Goal: Check status: Check status

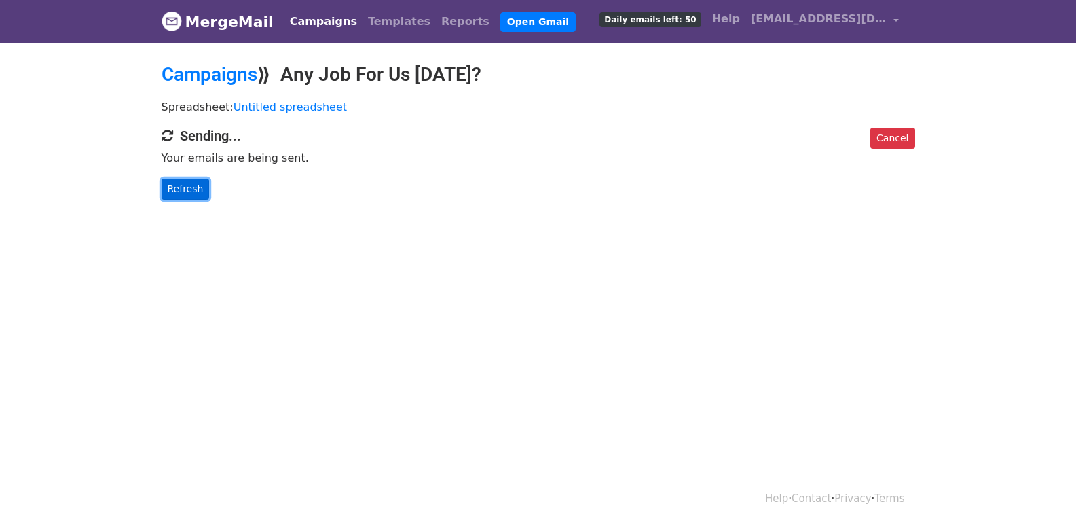
drag, startPoint x: 185, startPoint y: 196, endPoint x: 191, endPoint y: 188, distance: 9.8
click at [187, 195] on link "Refresh" at bounding box center [186, 188] width 48 height 21
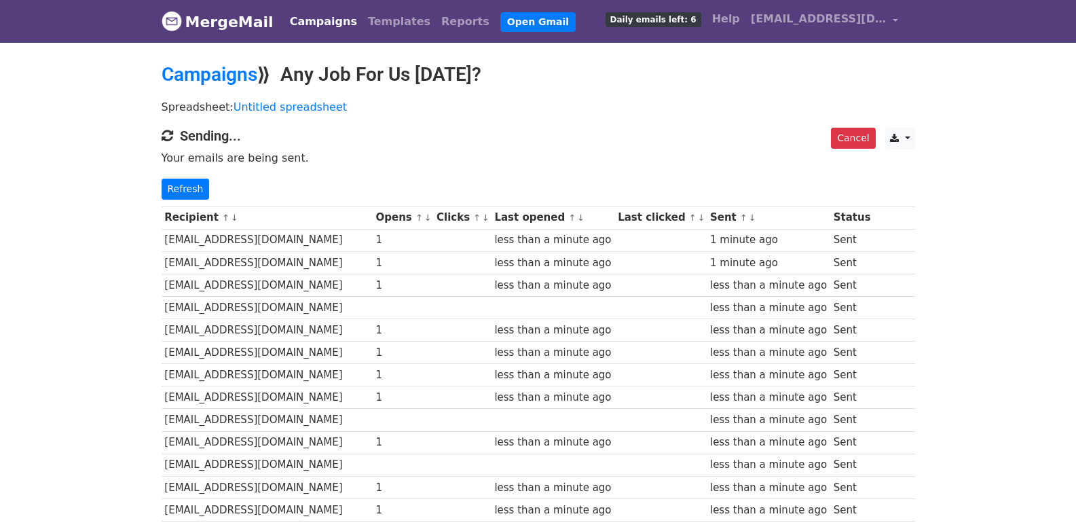
click at [205, 183] on p "Refresh" at bounding box center [538, 188] width 753 height 21
click at [192, 185] on link "Refresh" at bounding box center [186, 188] width 48 height 21
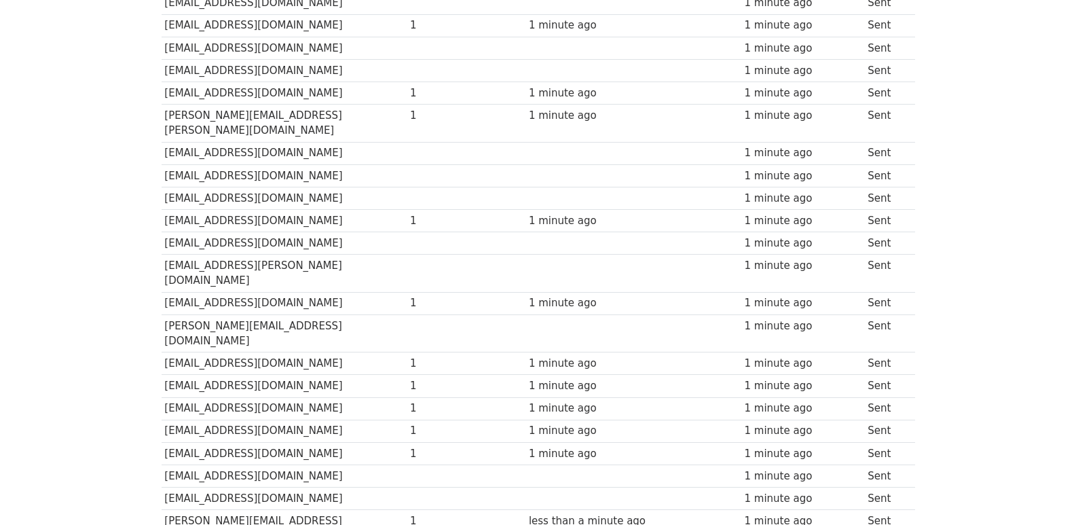
scroll to position [945, 0]
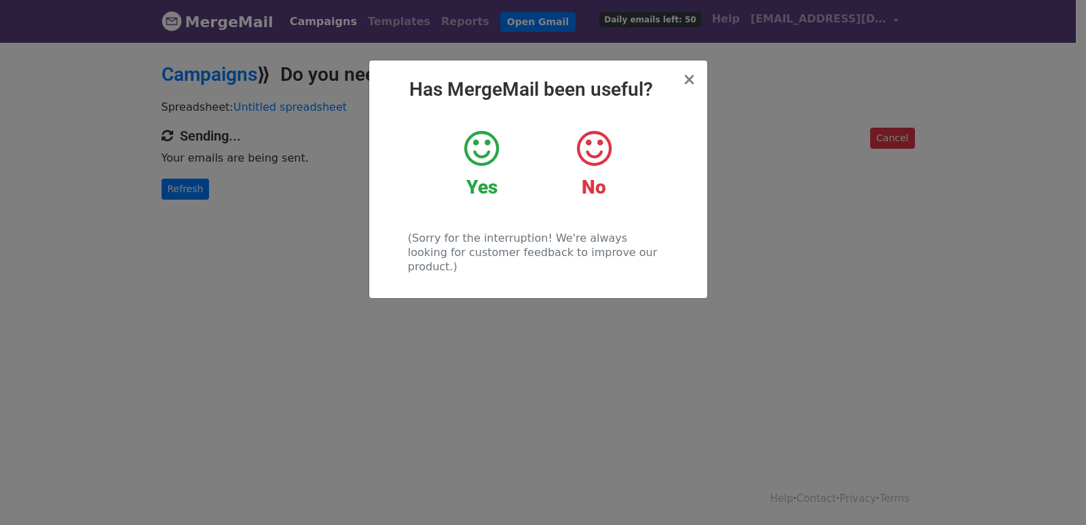
click at [191, 189] on div "× Has MergeMail been useful? Yes No (Sorry for the interruption! We're always l…" at bounding box center [543, 283] width 1086 height 484
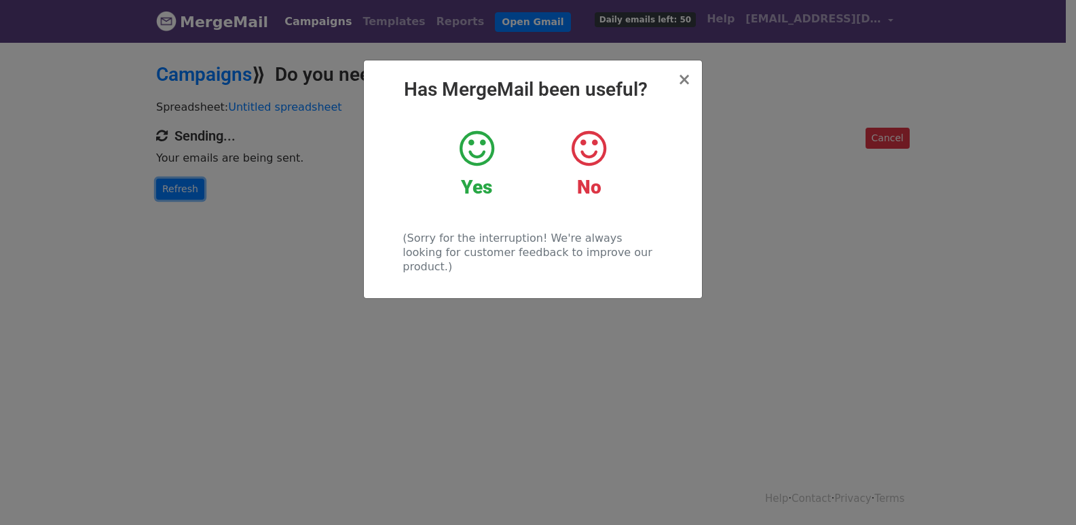
click at [191, 189] on link "Refresh" at bounding box center [180, 188] width 48 height 21
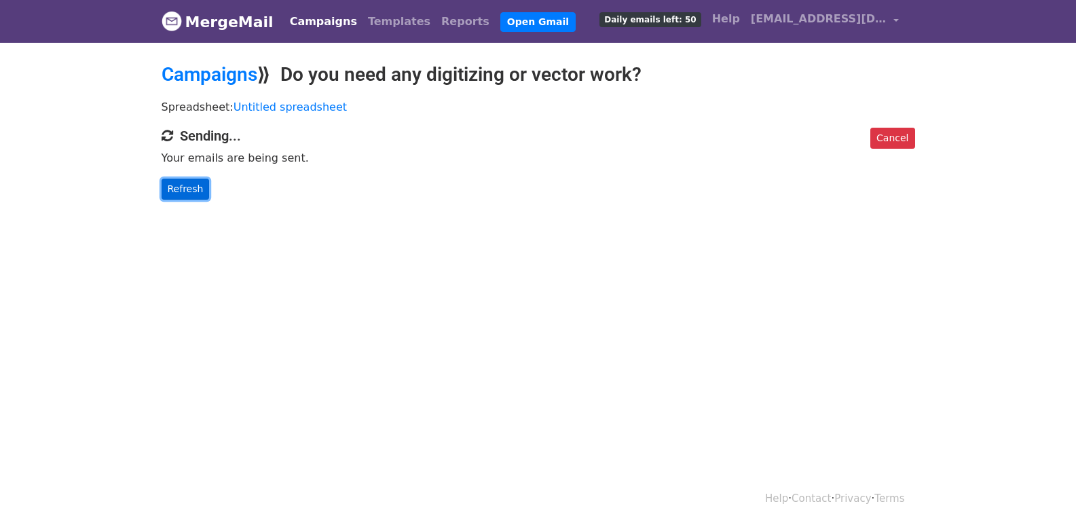
click at [191, 189] on link "Refresh" at bounding box center [186, 188] width 48 height 21
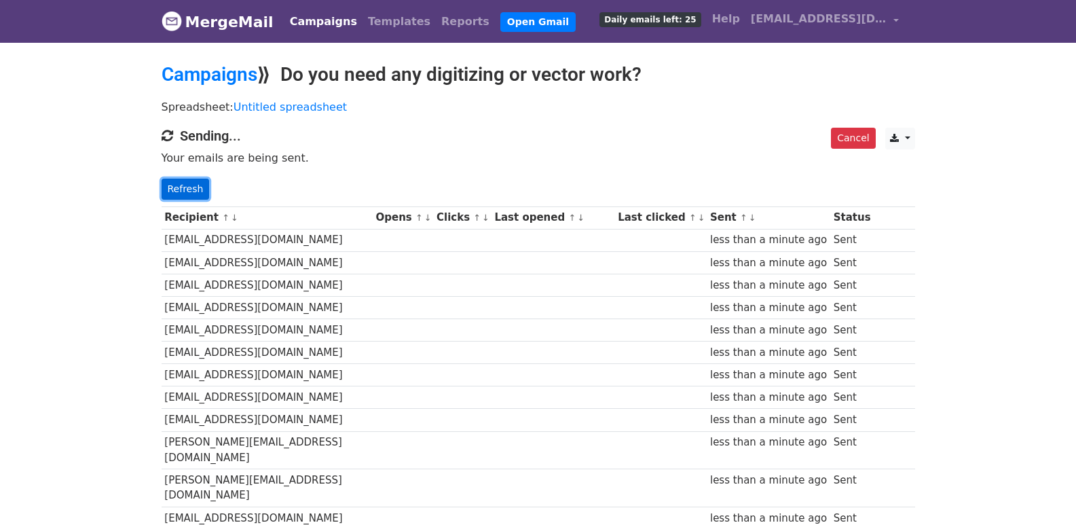
click at [170, 195] on link "Refresh" at bounding box center [186, 188] width 48 height 21
